Goal: Information Seeking & Learning: Learn about a topic

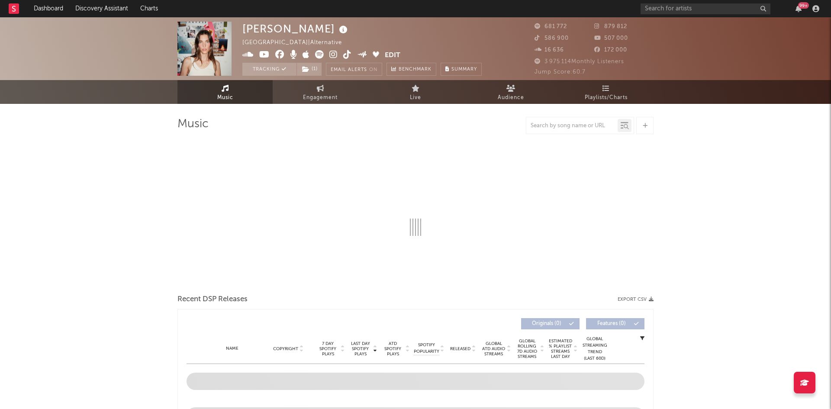
click at [606, 94] on span "Playlists/Charts" at bounding box center [606, 98] width 43 height 10
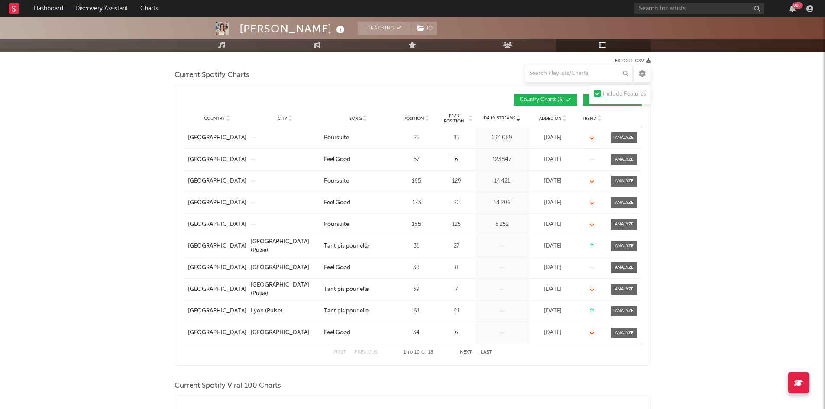
scroll to position [114, 0]
click at [462, 351] on button "Next" at bounding box center [466, 352] width 12 height 5
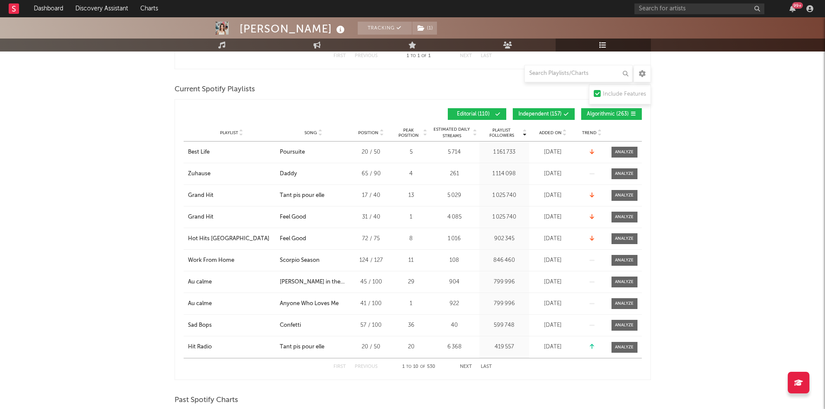
scroll to position [515, 0]
click at [551, 129] on div "Added On" at bounding box center [552, 132] width 43 height 6
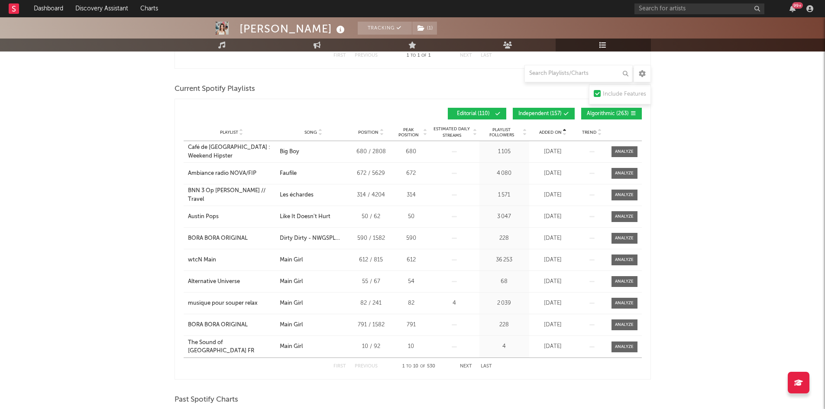
click at [551, 129] on div "Added On" at bounding box center [552, 132] width 43 height 6
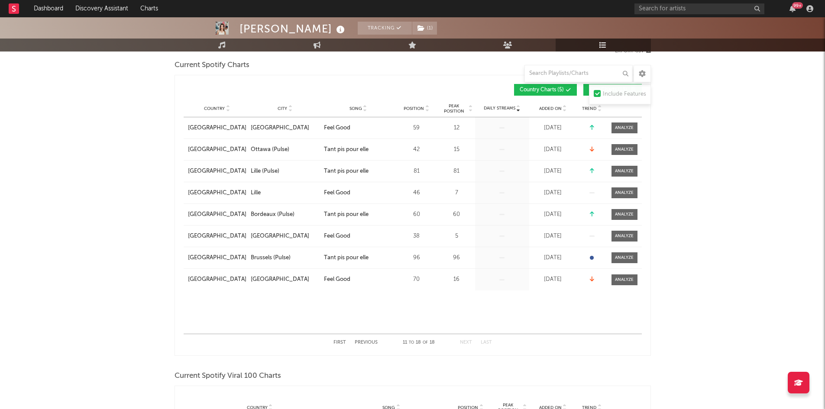
scroll to position [0, 0]
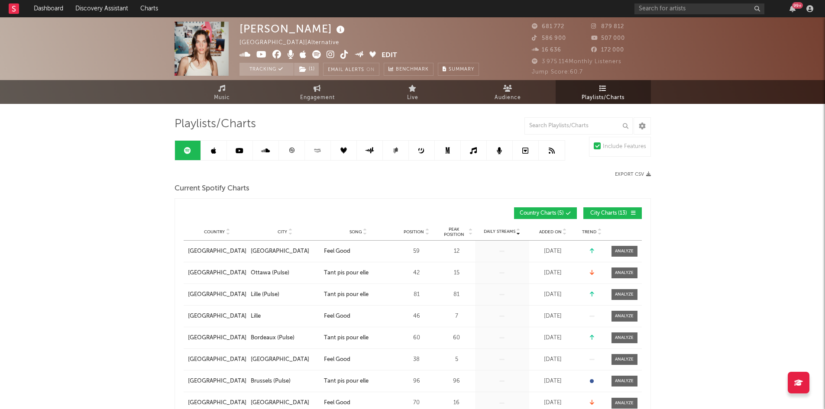
click at [290, 152] on icon at bounding box center [291, 150] width 5 height 5
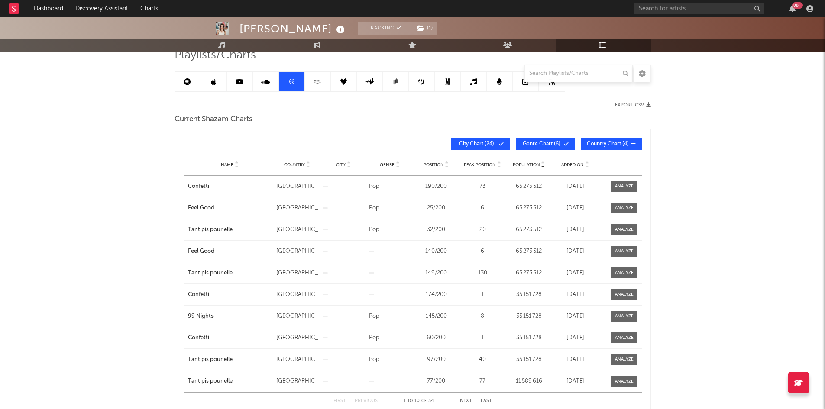
scroll to position [88, 0]
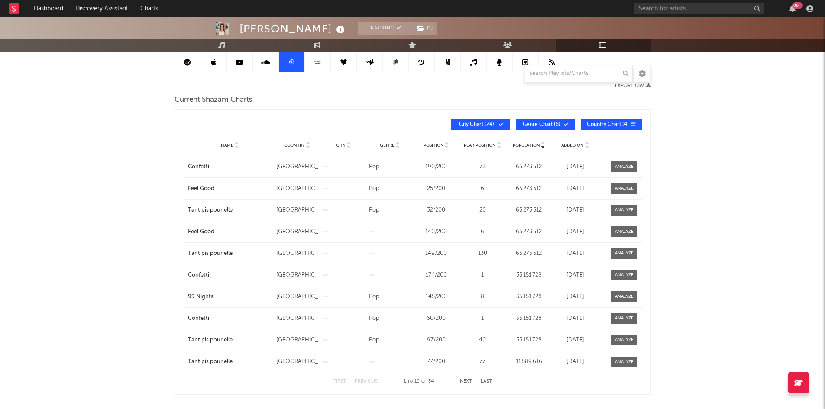
click at [465, 380] on button "Next" at bounding box center [466, 381] width 12 height 5
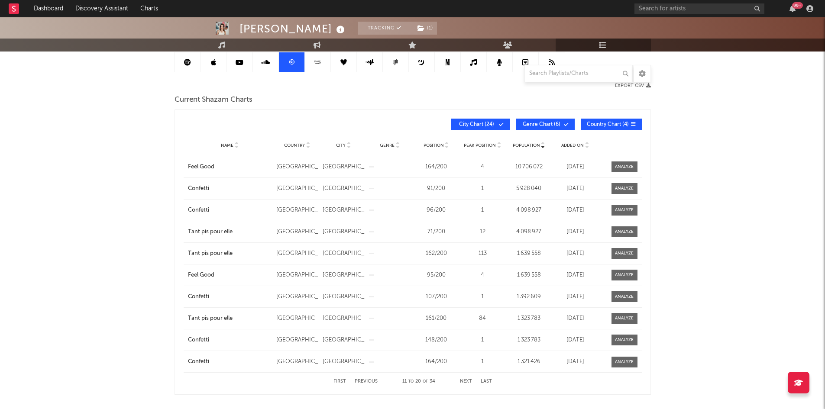
click at [227, 144] on span "Name" at bounding box center [227, 145] width 13 height 5
click at [236, 142] on icon at bounding box center [236, 143] width 4 height 3
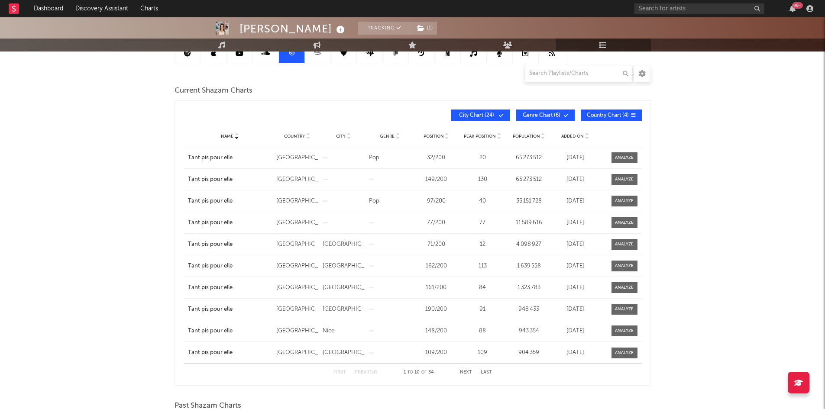
scroll to position [98, 0]
click at [468, 370] on button "Next" at bounding box center [466, 372] width 12 height 5
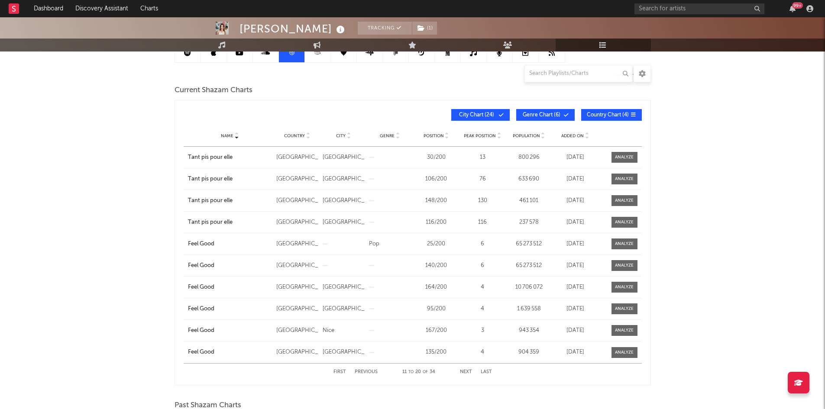
click at [367, 370] on button "Previous" at bounding box center [366, 372] width 23 height 5
